Goal: Task Accomplishment & Management: Manage account settings

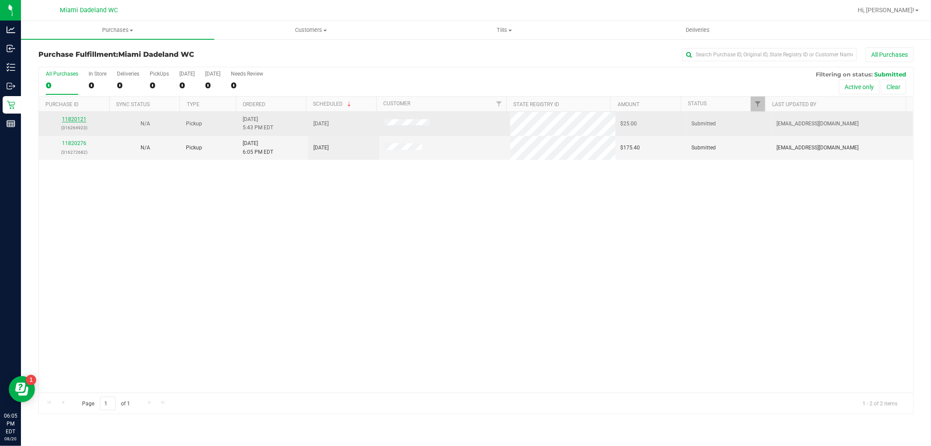
click at [76, 118] on link "11820121" at bounding box center [74, 119] width 24 height 6
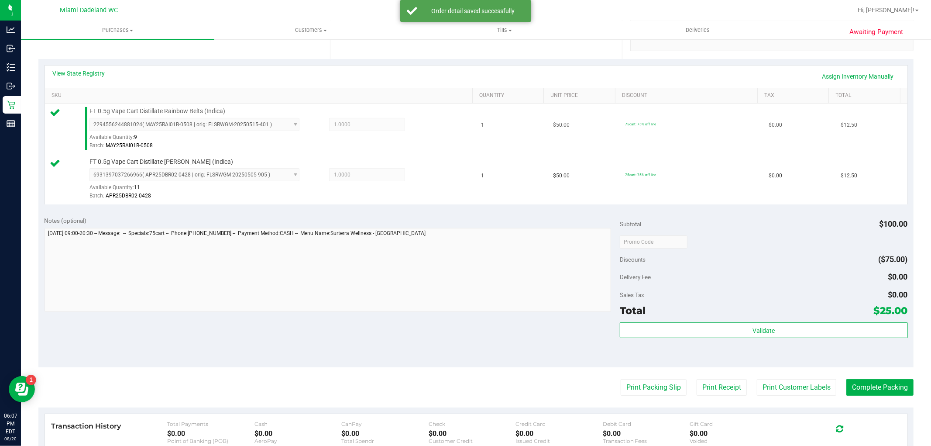
scroll to position [194, 0]
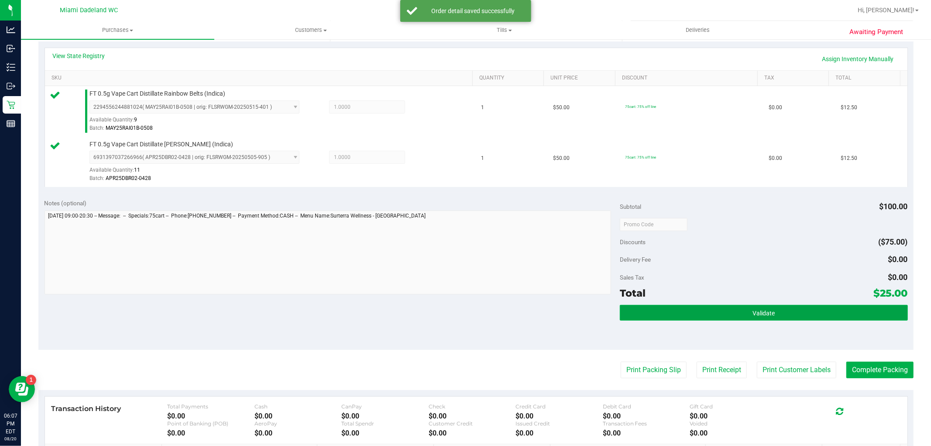
click at [719, 311] on button "Validate" at bounding box center [764, 313] width 288 height 16
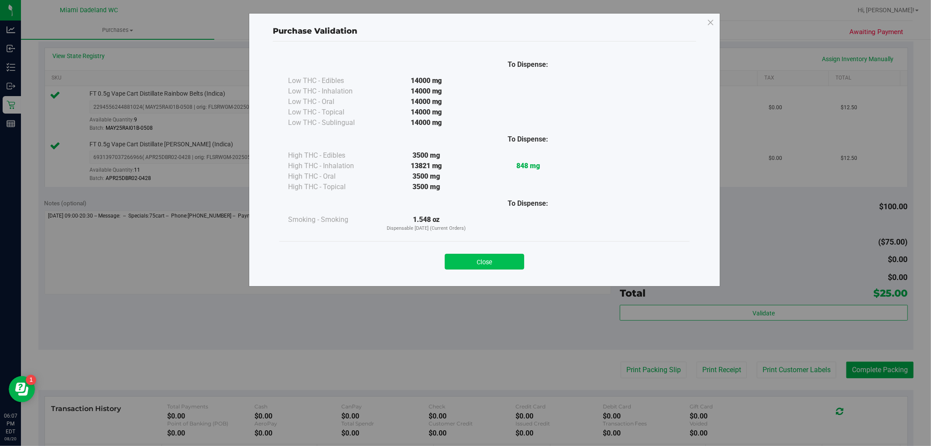
click at [514, 263] on button "Close" at bounding box center [484, 262] width 79 height 16
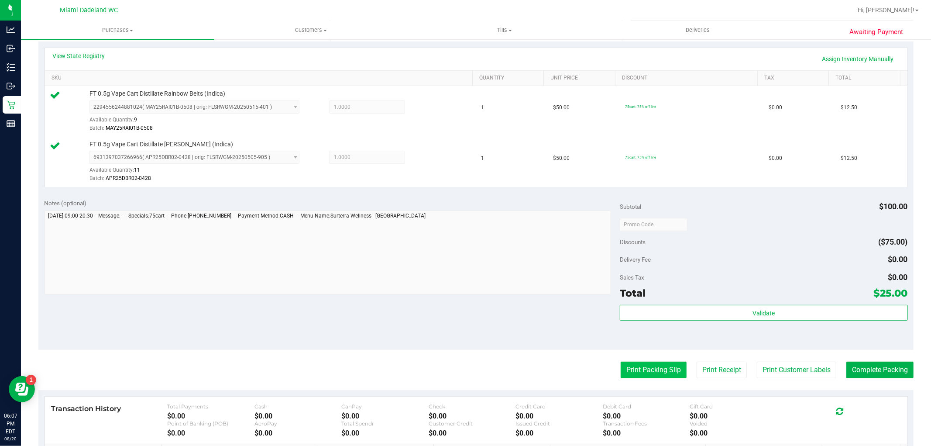
click at [640, 369] on button "Print Packing Slip" at bounding box center [654, 369] width 66 height 17
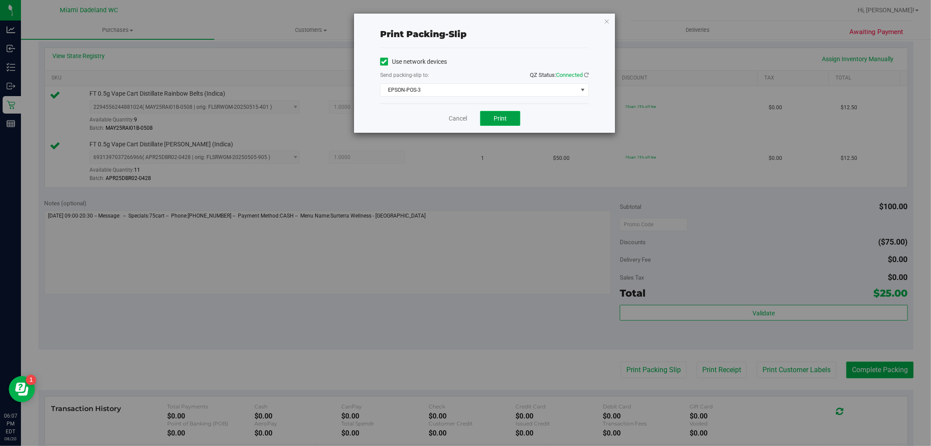
click at [513, 119] on button "Print" at bounding box center [500, 118] width 40 height 15
click at [464, 113] on div "Cancel Print" at bounding box center [484, 117] width 209 height 29
click at [464, 119] on link "Cancel" at bounding box center [458, 118] width 18 height 9
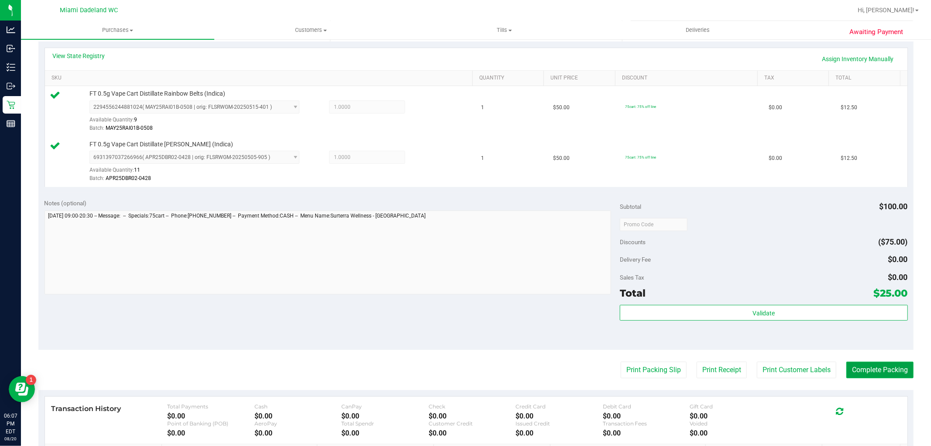
click at [865, 365] on button "Complete Packing" at bounding box center [880, 369] width 67 height 17
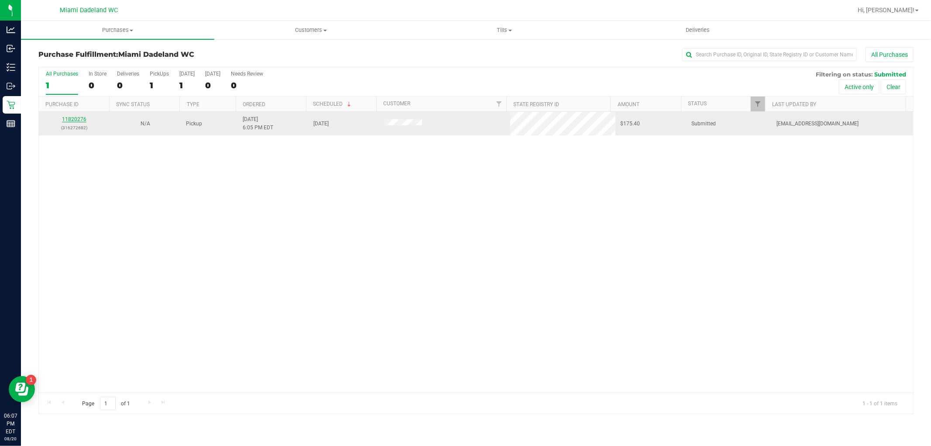
click at [75, 121] on link "11820276" at bounding box center [74, 119] width 24 height 6
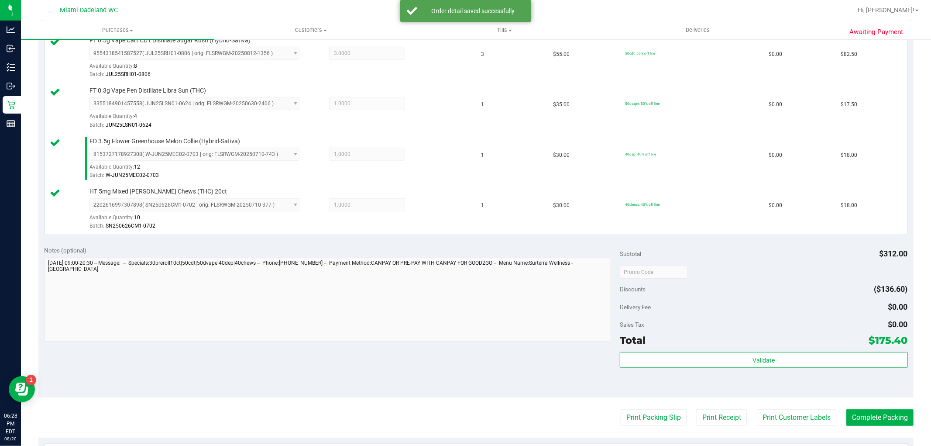
scroll to position [437, 0]
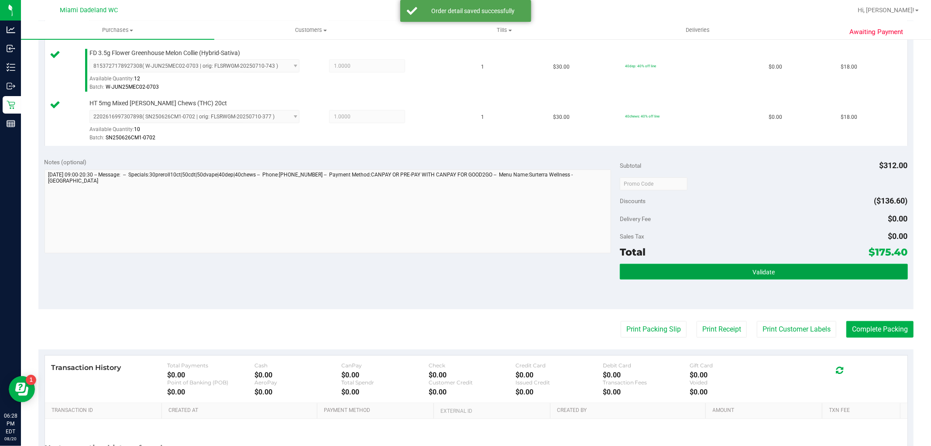
click at [673, 277] on button "Validate" at bounding box center [764, 272] width 288 height 16
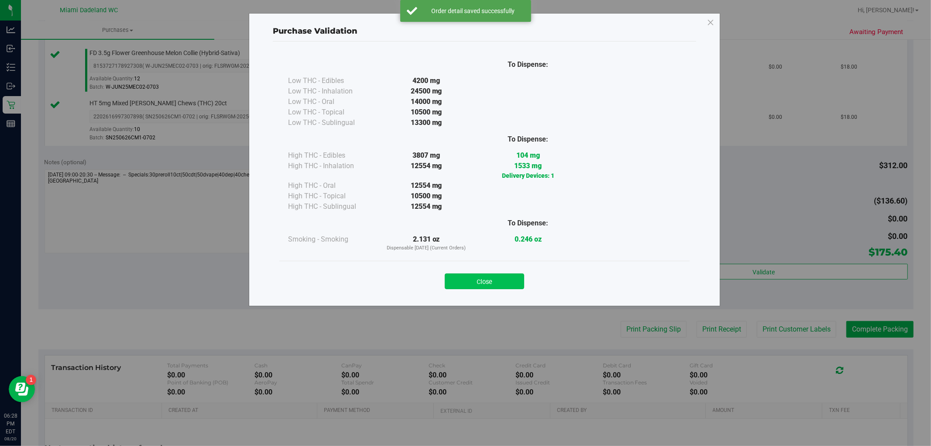
click at [501, 273] on button "Close" at bounding box center [484, 281] width 79 height 16
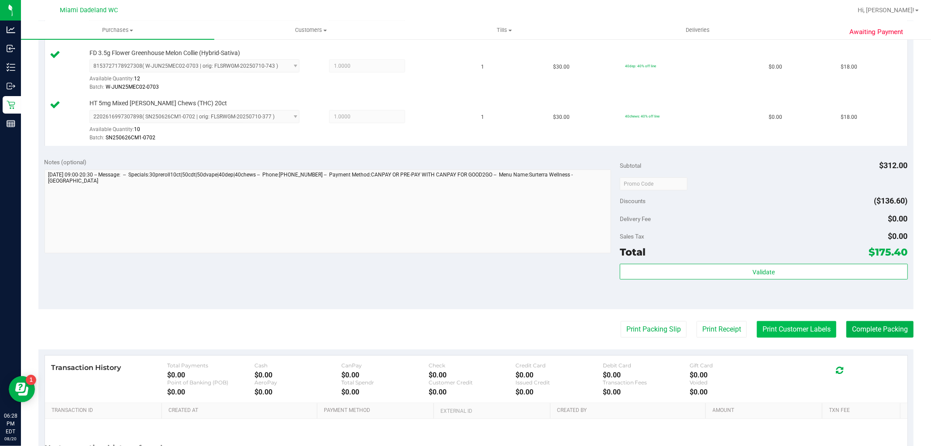
click at [805, 328] on button "Print Customer Labels" at bounding box center [796, 329] width 79 height 17
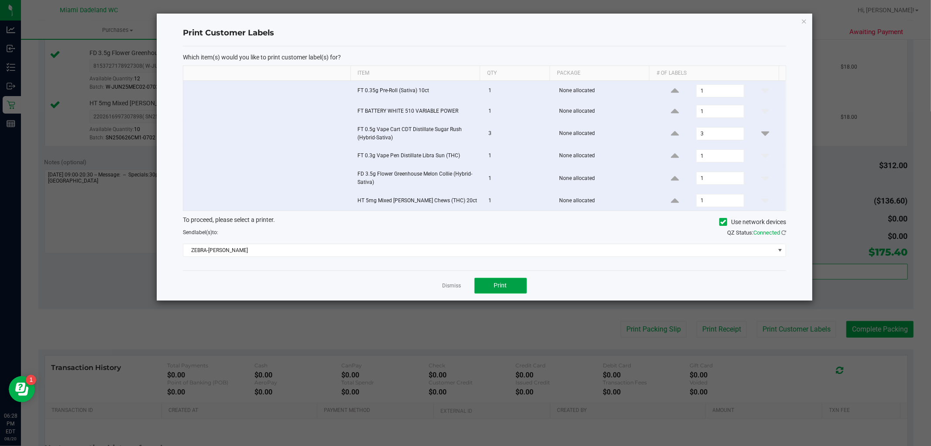
click at [500, 283] on span "Print" at bounding box center [500, 285] width 13 height 7
click at [447, 286] on link "Dismiss" at bounding box center [452, 285] width 19 height 7
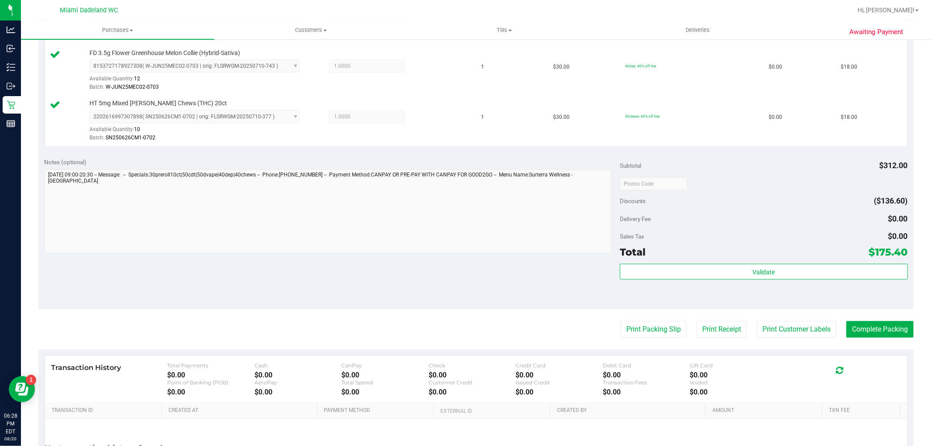
click at [860, 338] on purchase-details "Back Edit Purchase Cancel Purchase View Profile # 11820276 BioTrack ID: - Submi…" at bounding box center [475, 62] width 875 height 902
click at [857, 323] on button "Complete Packing" at bounding box center [880, 329] width 67 height 17
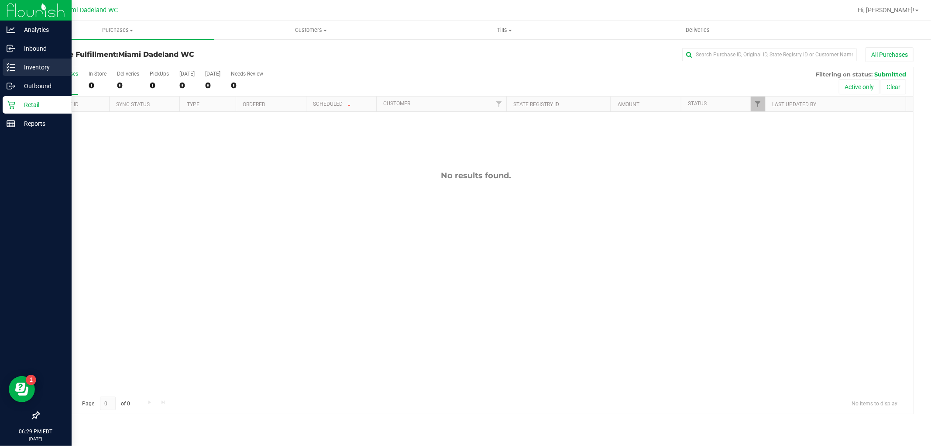
click at [14, 60] on div "Inventory" at bounding box center [37, 67] width 69 height 17
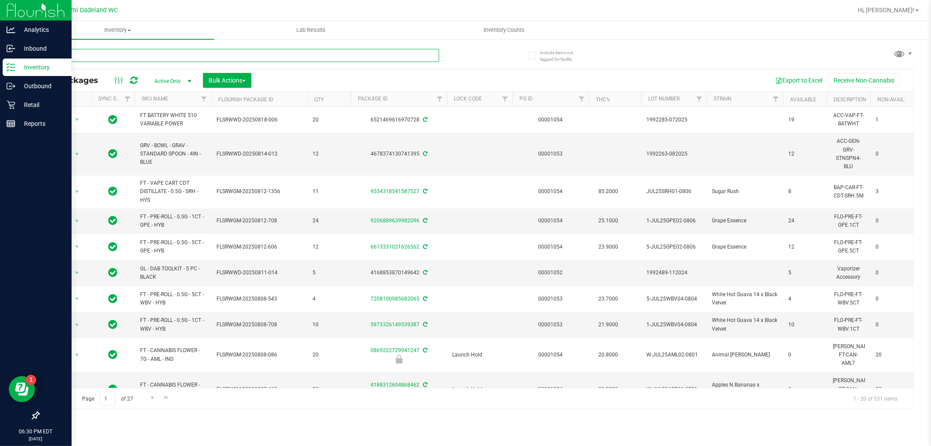
click at [150, 59] on input "text" at bounding box center [238, 55] width 401 height 13
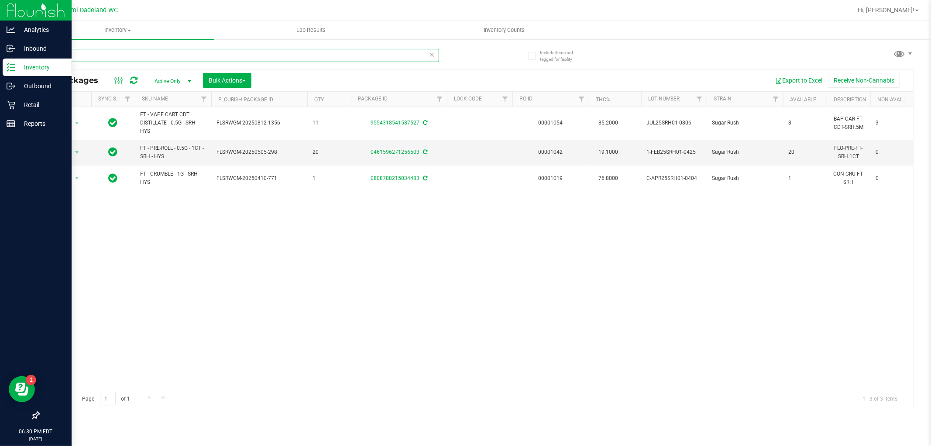
type input "srh"
